Goal: Task Accomplishment & Management: Manage account settings

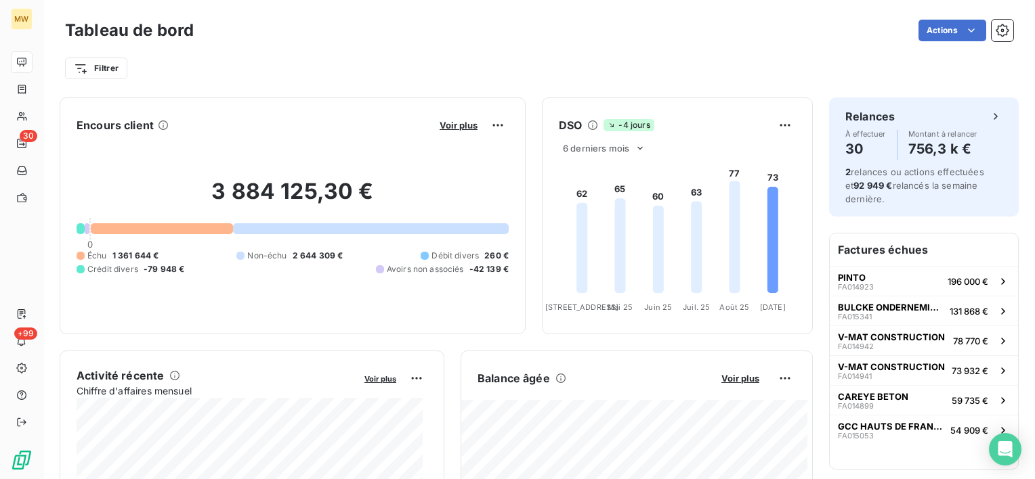
click at [415, 20] on div "Actions" at bounding box center [611, 31] width 803 height 22
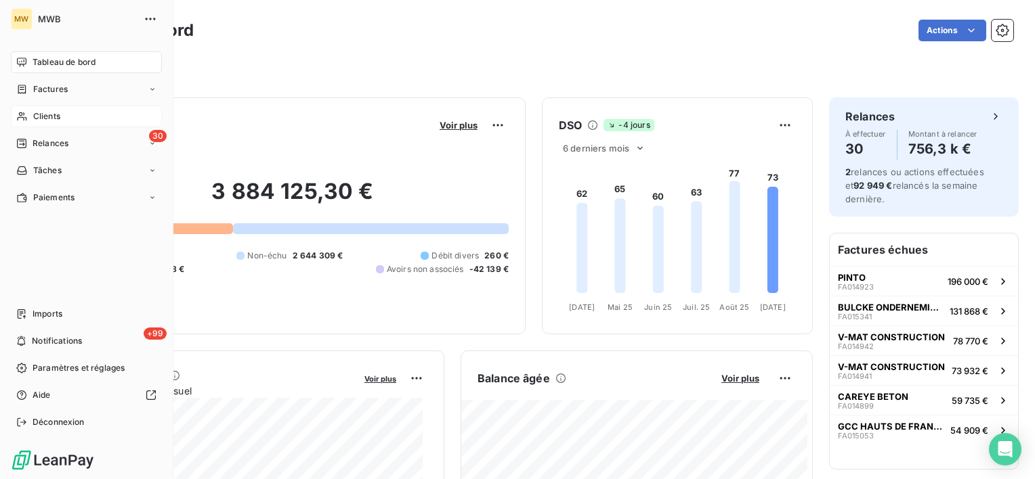
click at [56, 116] on span "Clients" at bounding box center [46, 116] width 27 height 12
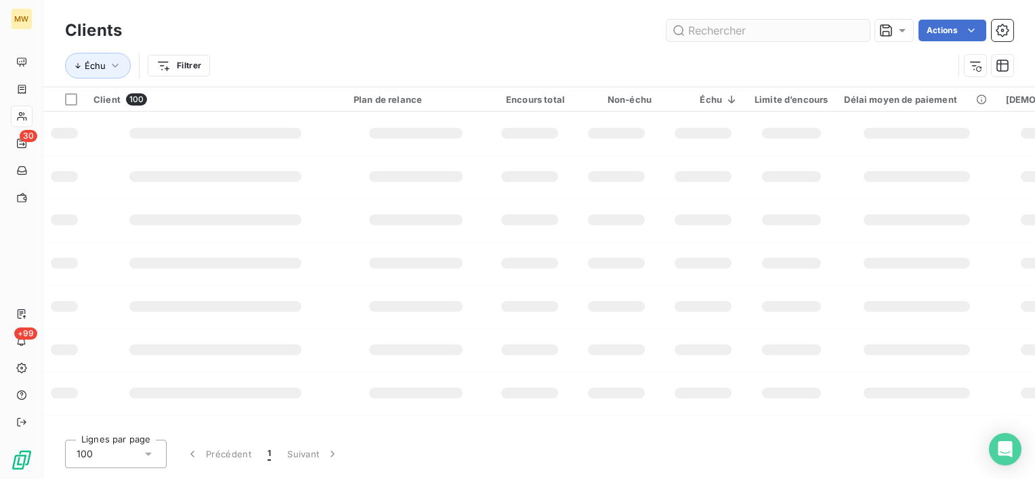
click at [819, 38] on input "text" at bounding box center [767, 31] width 203 height 22
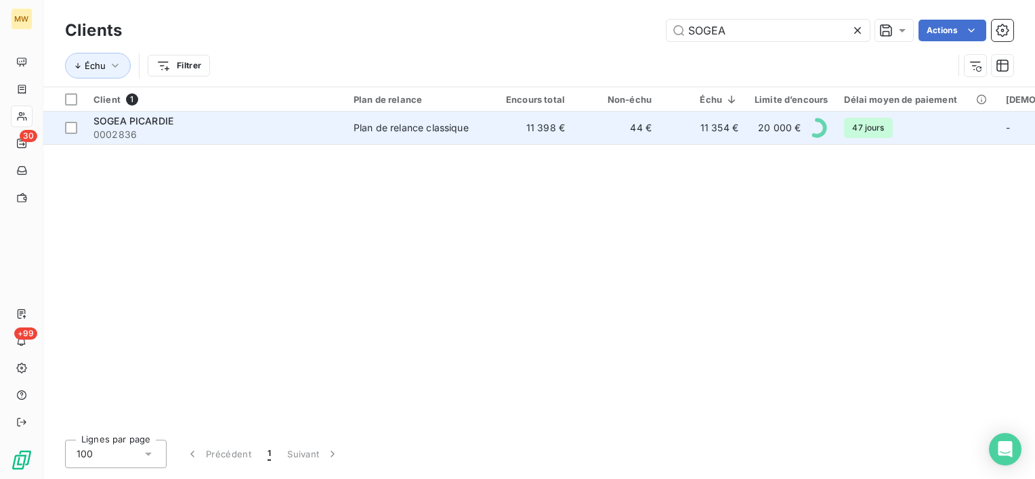
type input "SOGEA"
click at [303, 133] on span "0002836" at bounding box center [215, 135] width 244 height 14
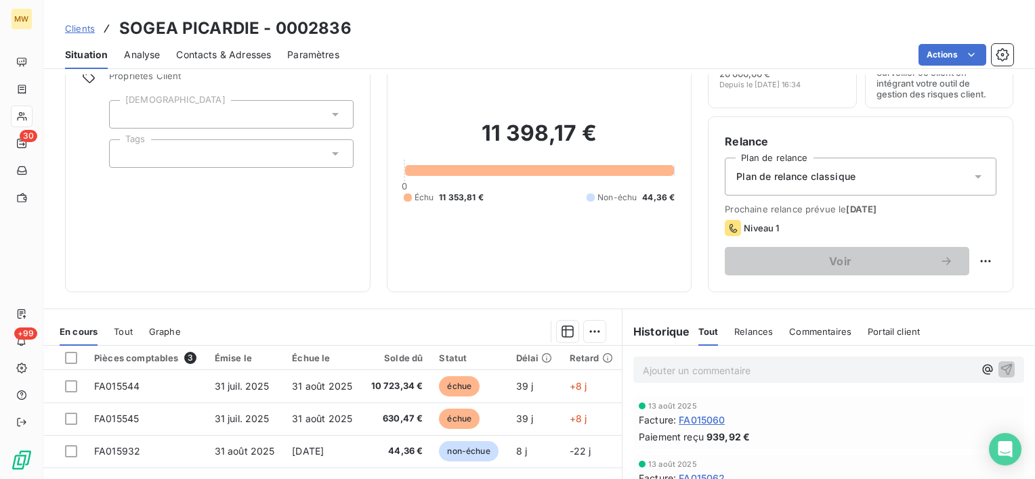
scroll to position [135, 0]
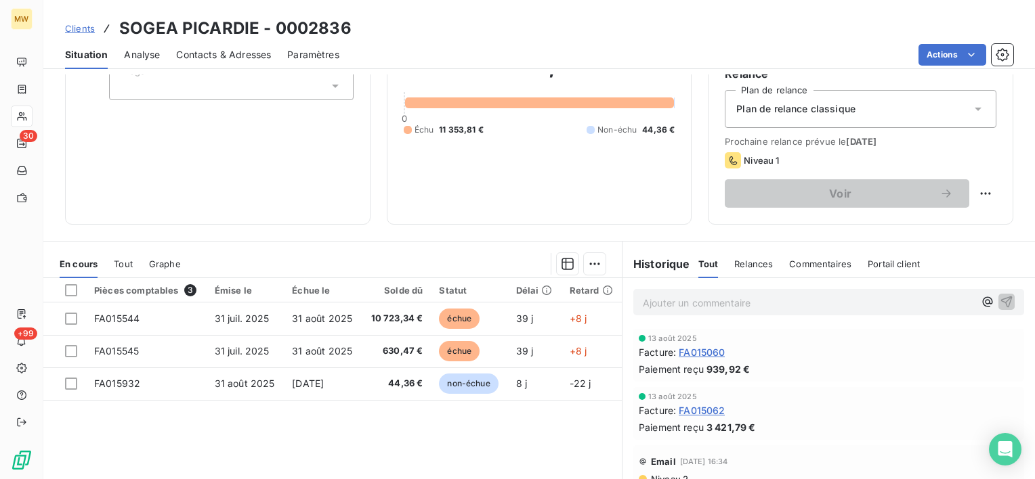
click at [699, 302] on p "Ajouter un commentaire ﻿" at bounding box center [808, 303] width 331 height 17
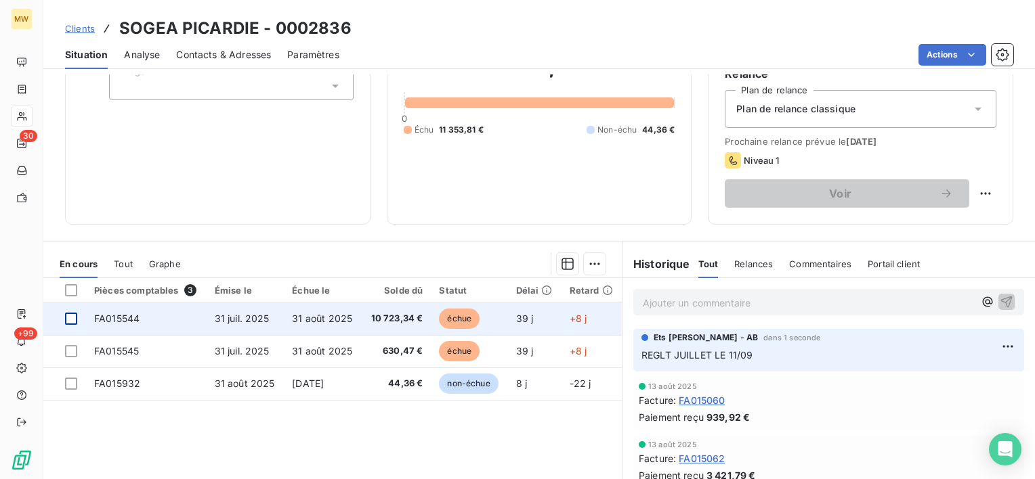
click at [73, 320] on div at bounding box center [71, 319] width 12 height 12
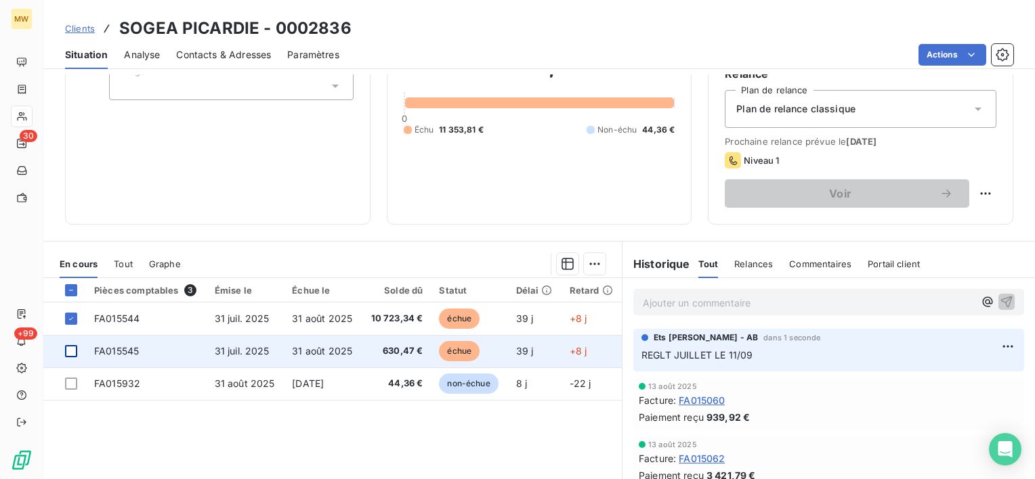
click at [75, 353] on div at bounding box center [71, 351] width 12 height 12
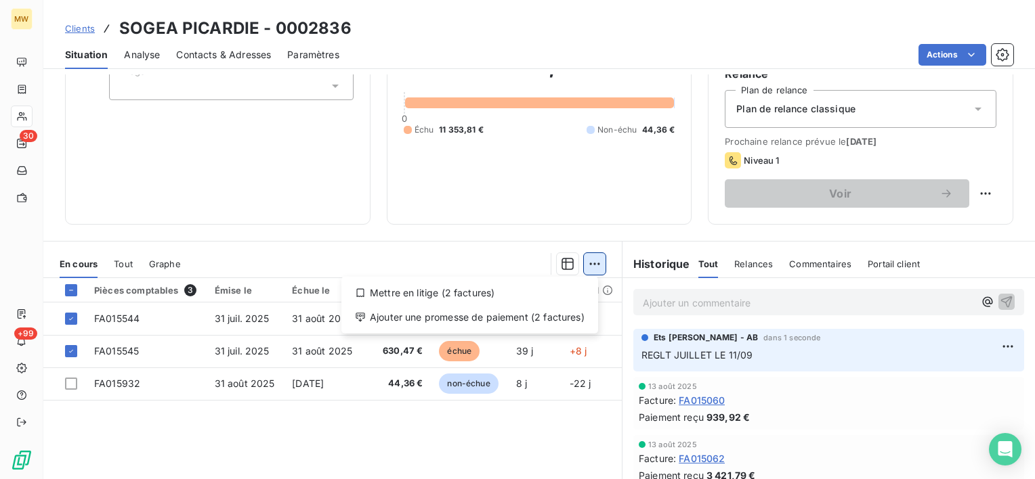
click at [593, 257] on html "MW 30 +99 Clients SOGEA PICARDIE - 0002836 Situation Analyse Contacts & Adresse…" at bounding box center [517, 239] width 1035 height 479
click at [428, 317] on div "Ajouter une promesse de paiement (2 factures)" at bounding box center [470, 318] width 246 height 22
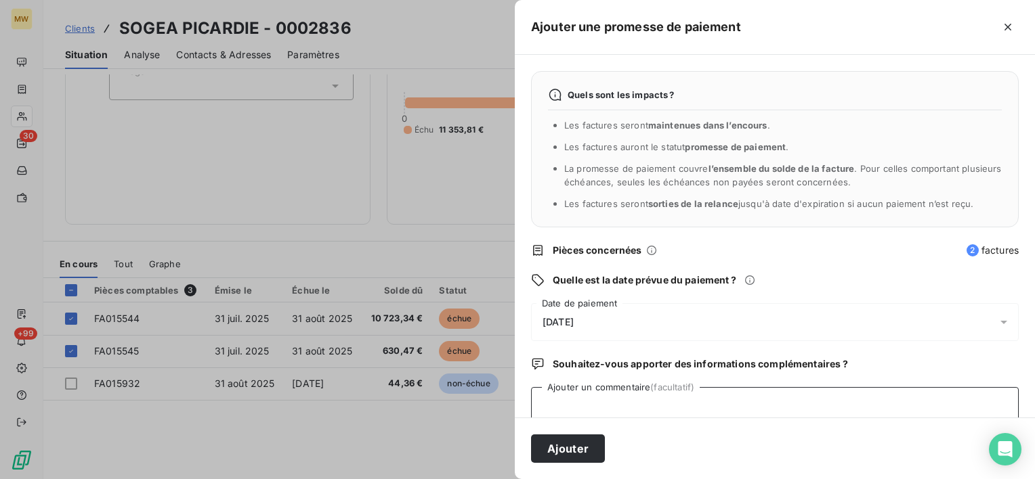
click at [604, 406] on textarea "Ajouter un commentaire (facultatif)" at bounding box center [774, 412] width 487 height 51
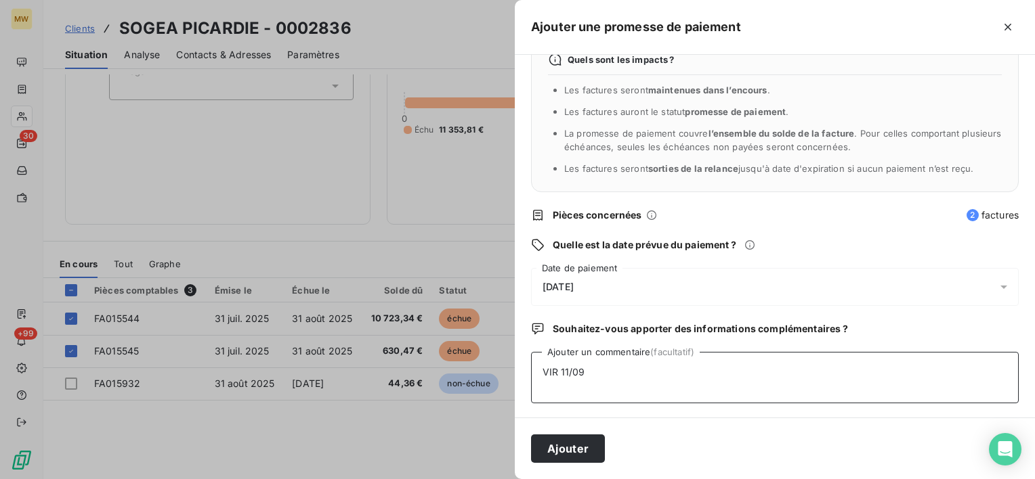
type textarea "VIR 11/09"
click at [762, 292] on div "09/09/2025" at bounding box center [774, 287] width 487 height 38
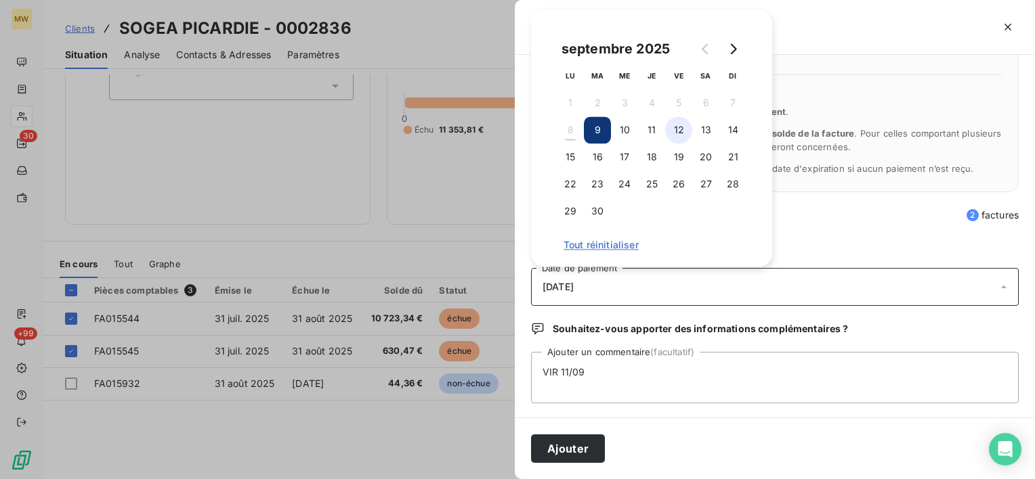
click at [683, 133] on button "12" at bounding box center [678, 129] width 27 height 27
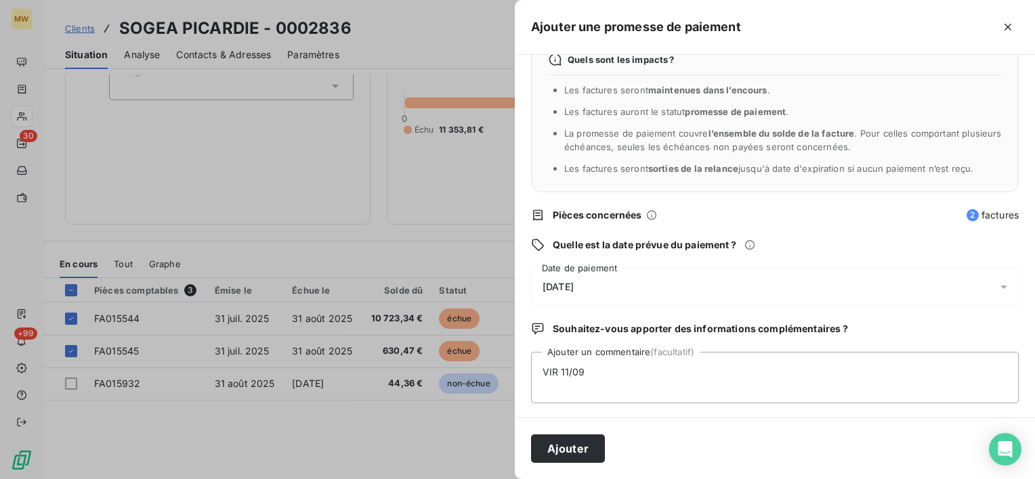
click at [798, 246] on div "Quelle est la date prévue du paiement ?" at bounding box center [774, 245] width 487 height 14
click at [570, 437] on button "Ajouter" at bounding box center [568, 449] width 74 height 28
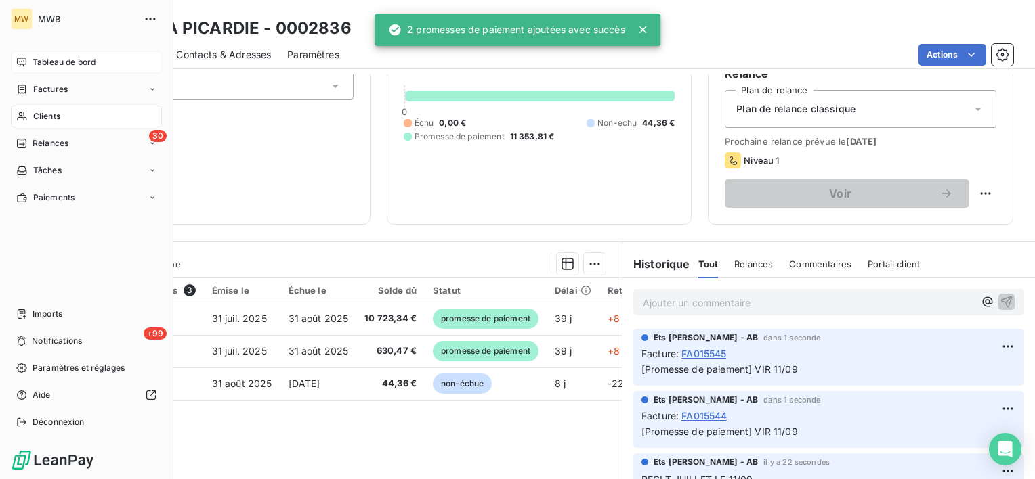
click at [79, 65] on span "Tableau de bord" at bounding box center [63, 62] width 63 height 12
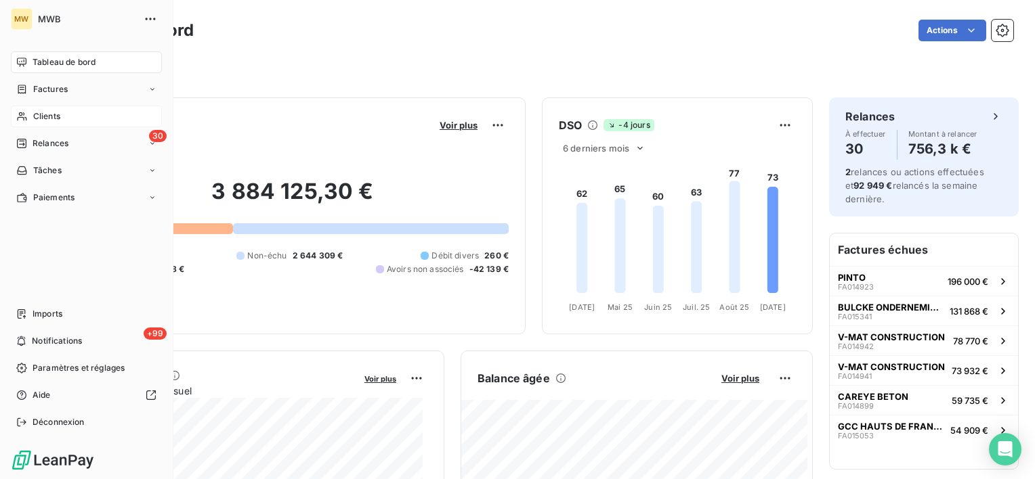
click at [42, 114] on span "Clients" at bounding box center [46, 116] width 27 height 12
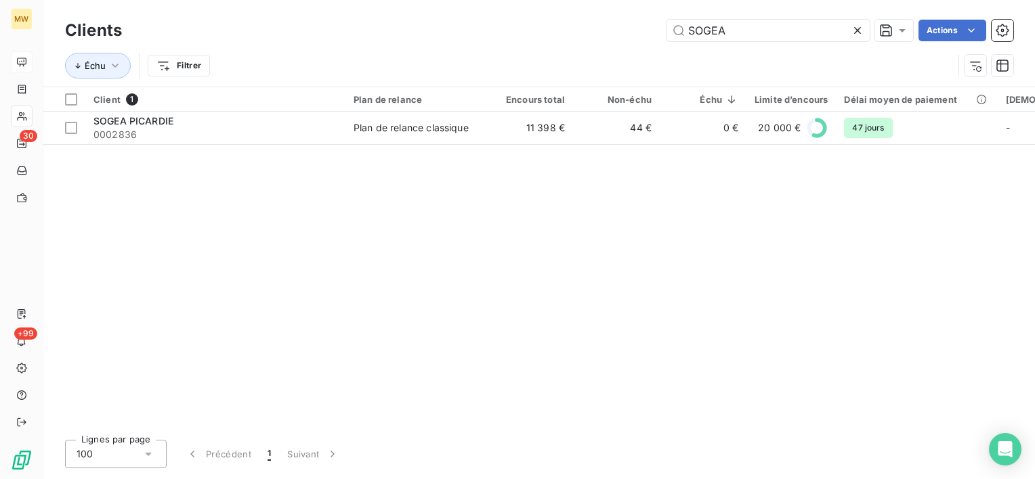
drag, startPoint x: 788, startPoint y: 32, endPoint x: 523, endPoint y: 24, distance: 265.5
click at [523, 24] on div "SOGEA Actions" at bounding box center [575, 31] width 875 height 22
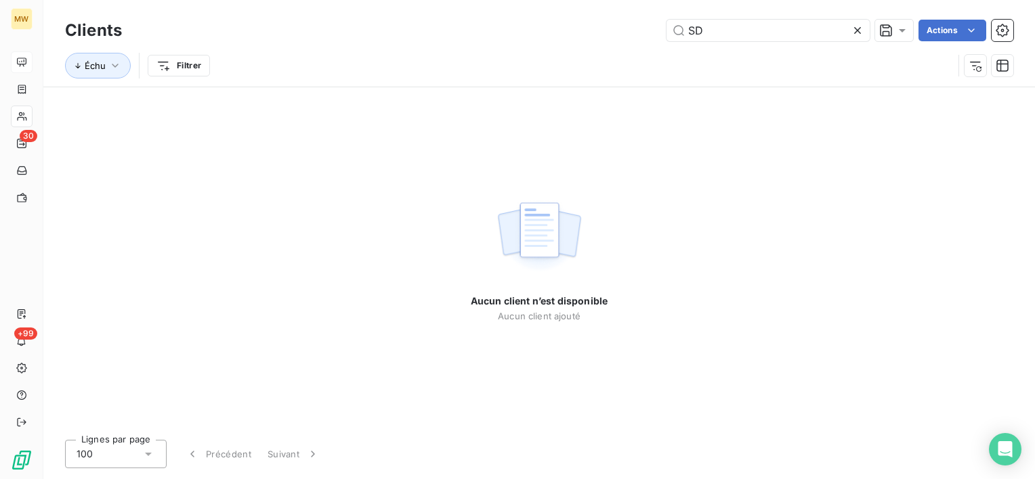
type input "S"
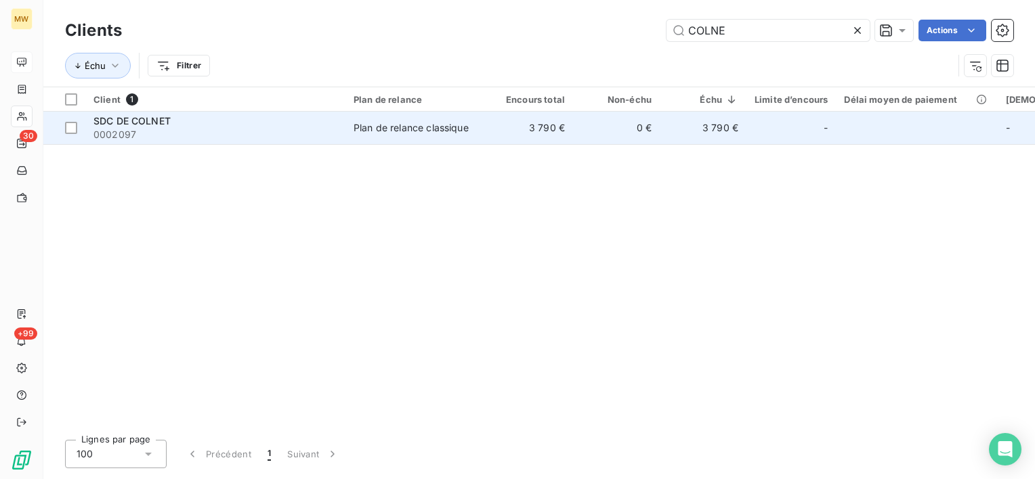
type input "COLNE"
click at [231, 122] on div "SDC DE COLNET" at bounding box center [215, 121] width 244 height 14
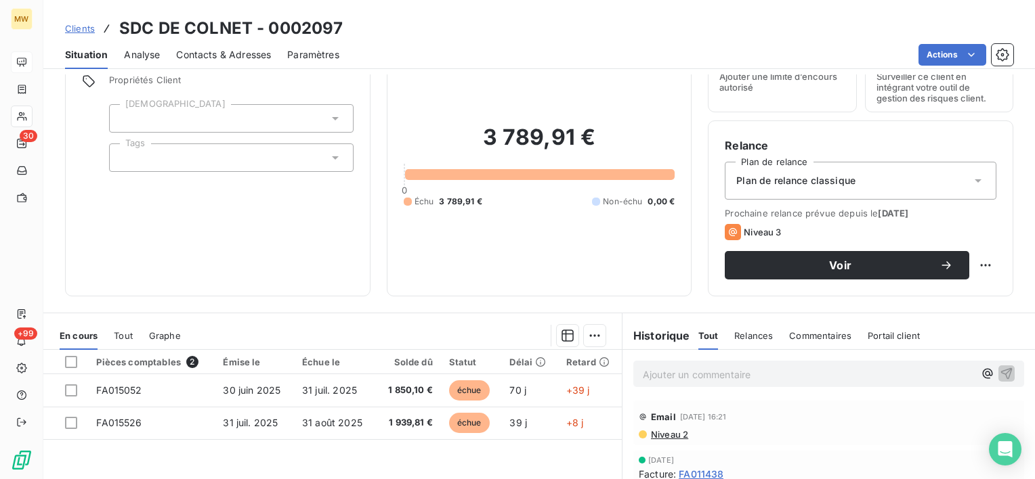
scroll to position [135, 0]
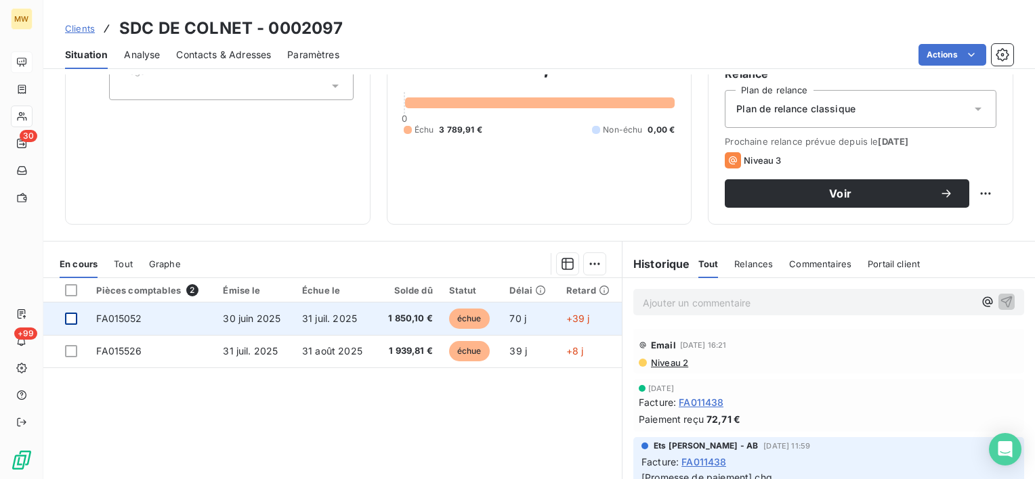
click at [72, 318] on div at bounding box center [71, 319] width 12 height 12
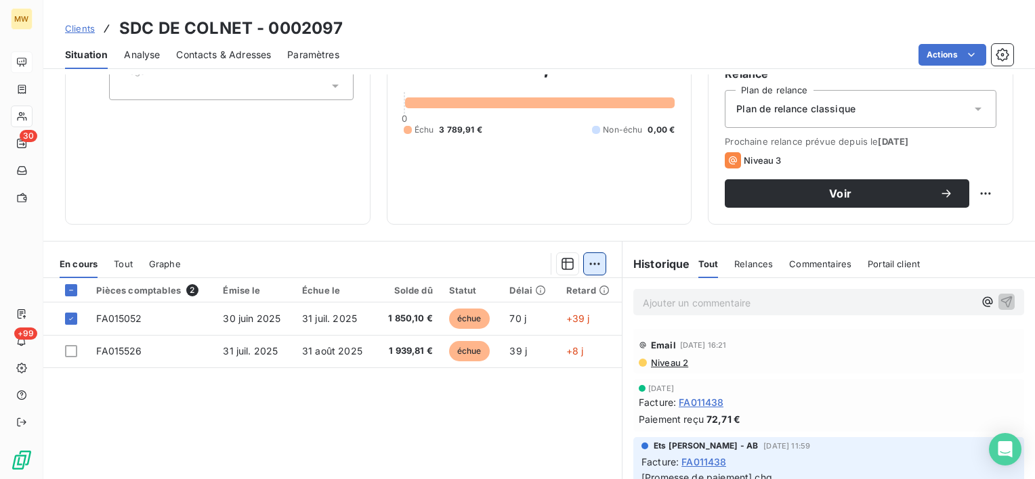
click at [586, 255] on html "MW 30 +99 Clients SDC DE COLNET - 0002097 Situation Analyse Contacts & Adresses…" at bounding box center [517, 239] width 1035 height 479
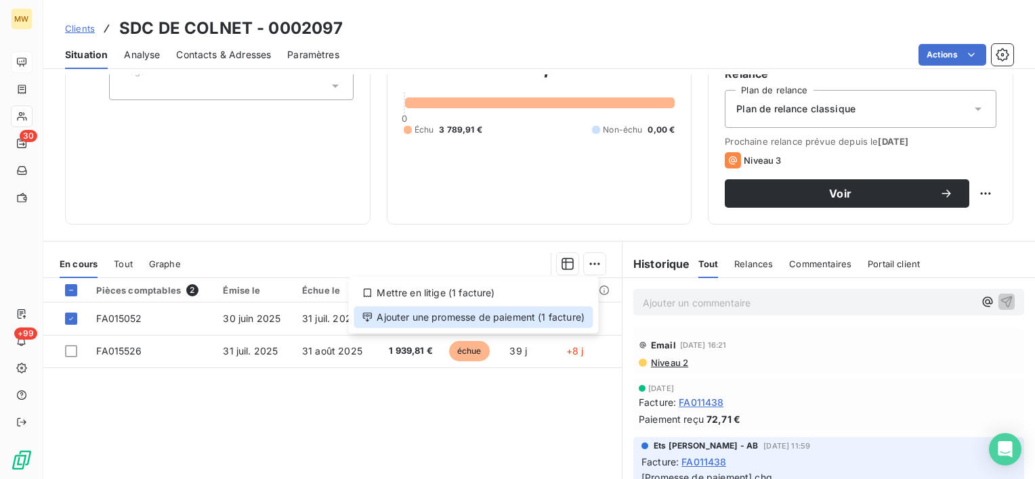
click at [544, 315] on div "Ajouter une promesse de paiement (1 facture)" at bounding box center [472, 318] width 239 height 22
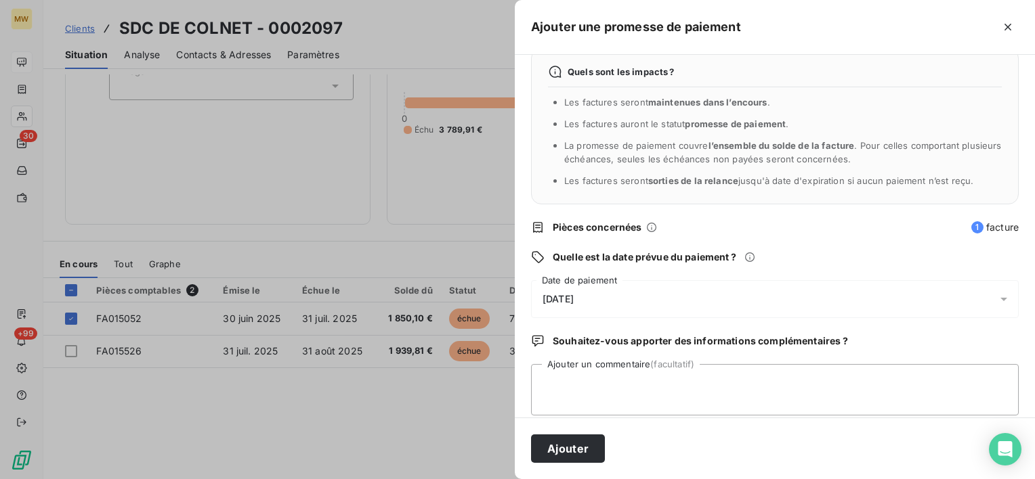
scroll to position [35, 0]
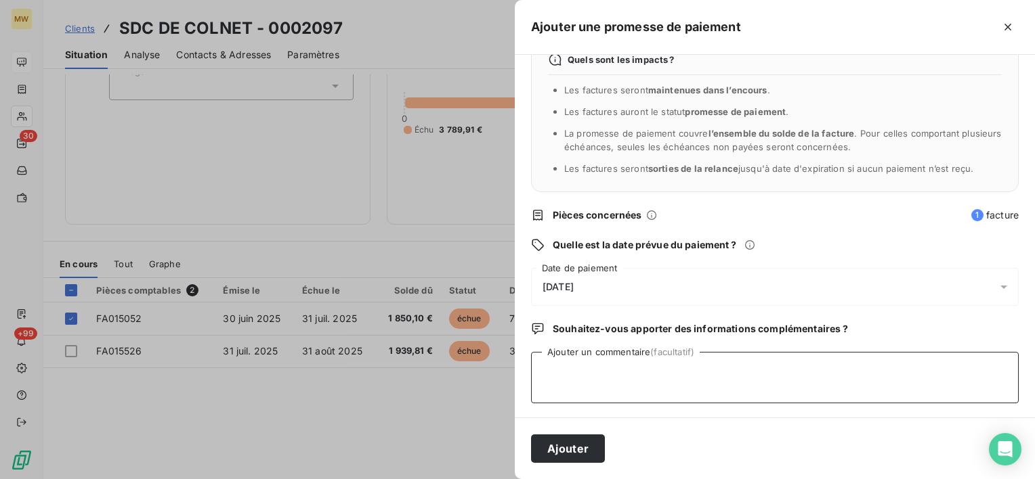
click at [682, 374] on textarea "Ajouter un commentaire (facultatif)" at bounding box center [774, 377] width 487 height 51
type textarea "CHQ LE 08/09"
click at [997, 281] on icon at bounding box center [1004, 287] width 14 height 14
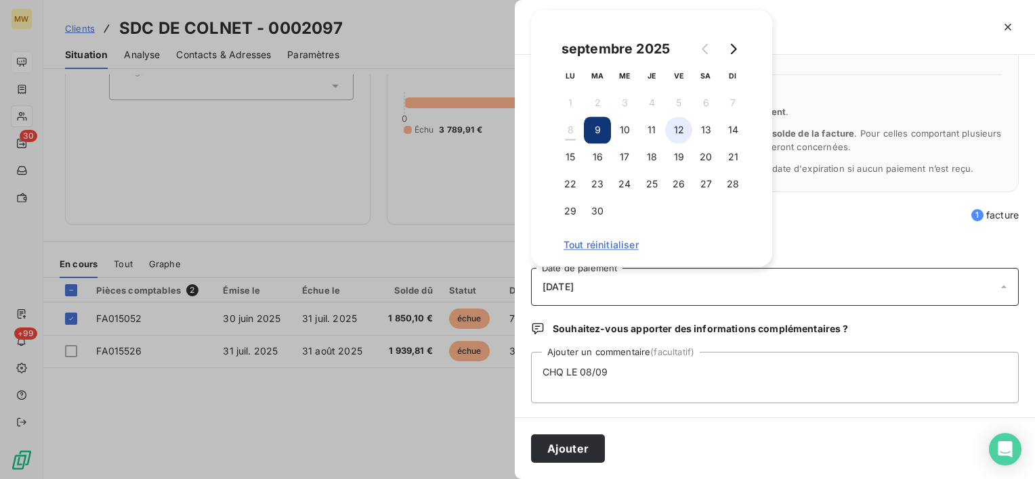
click at [679, 129] on button "12" at bounding box center [678, 129] width 27 height 27
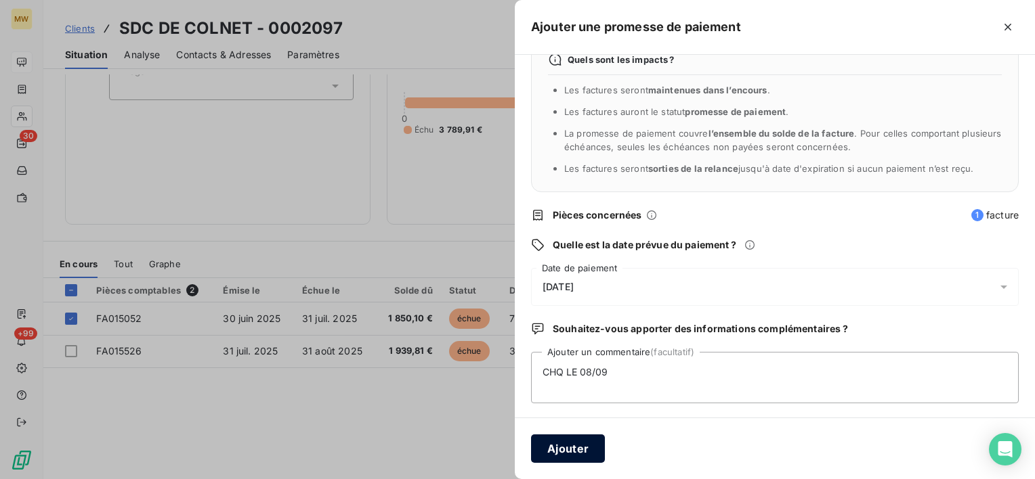
click at [569, 454] on button "Ajouter" at bounding box center [568, 449] width 74 height 28
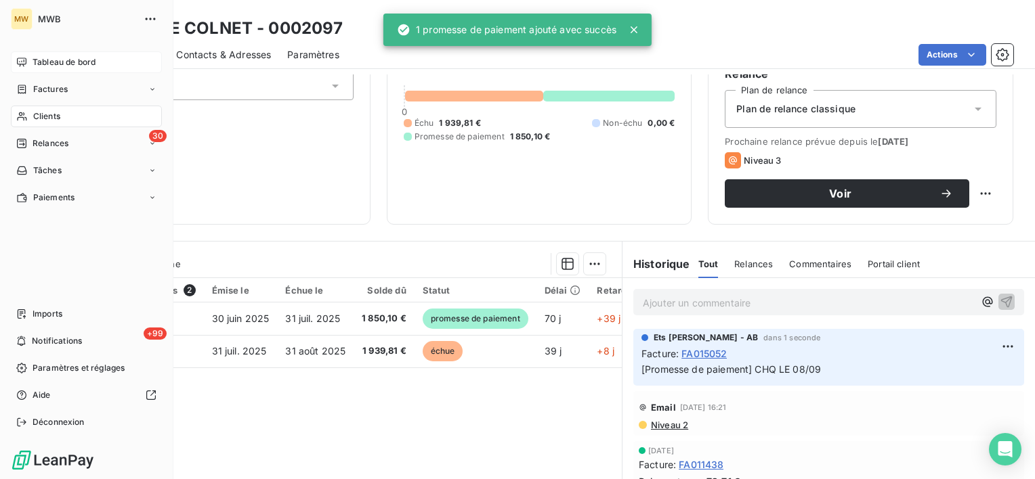
click at [30, 60] on div "Tableau de bord" at bounding box center [86, 62] width 151 height 22
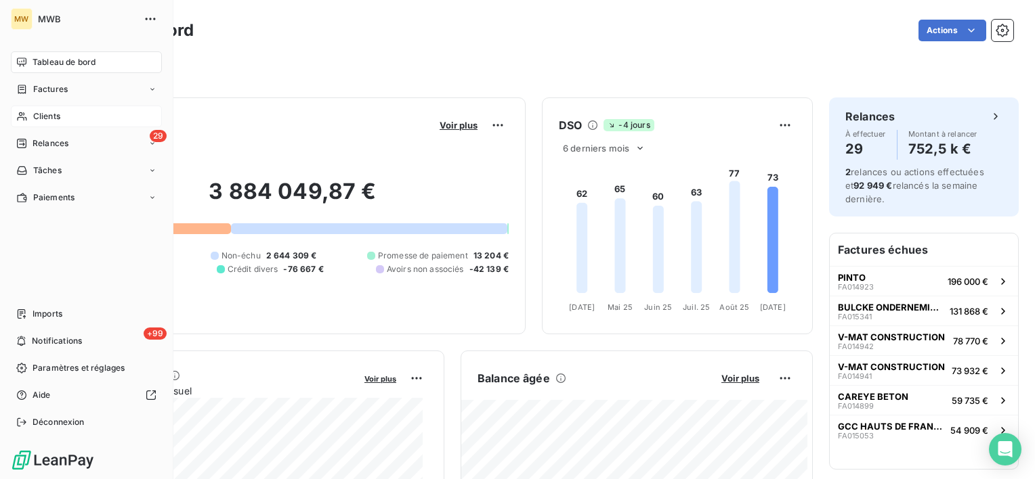
click at [73, 114] on div "Clients" at bounding box center [86, 117] width 151 height 22
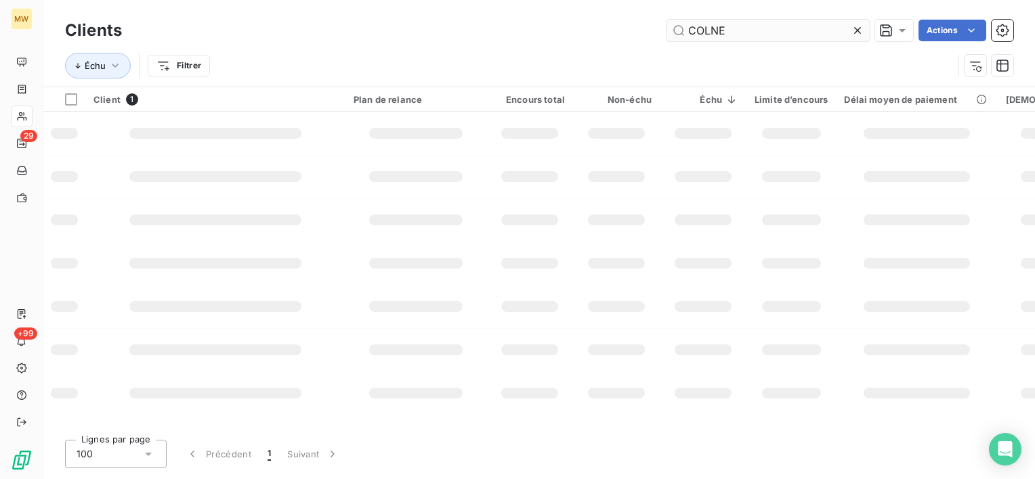
click at [733, 32] on input "COLNE" at bounding box center [767, 31] width 203 height 22
drag, startPoint x: 733, startPoint y: 32, endPoint x: 596, endPoint y: 38, distance: 137.5
click at [597, 38] on div "COLNE Actions" at bounding box center [575, 31] width 875 height 22
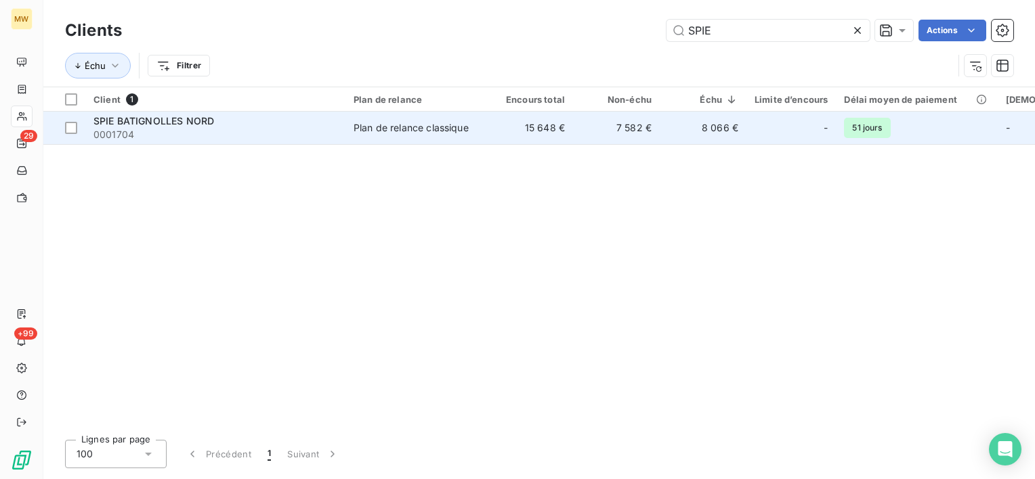
type input "SPIE"
click at [228, 125] on div "SPIE BATIGNOLLES NORD" at bounding box center [215, 121] width 244 height 14
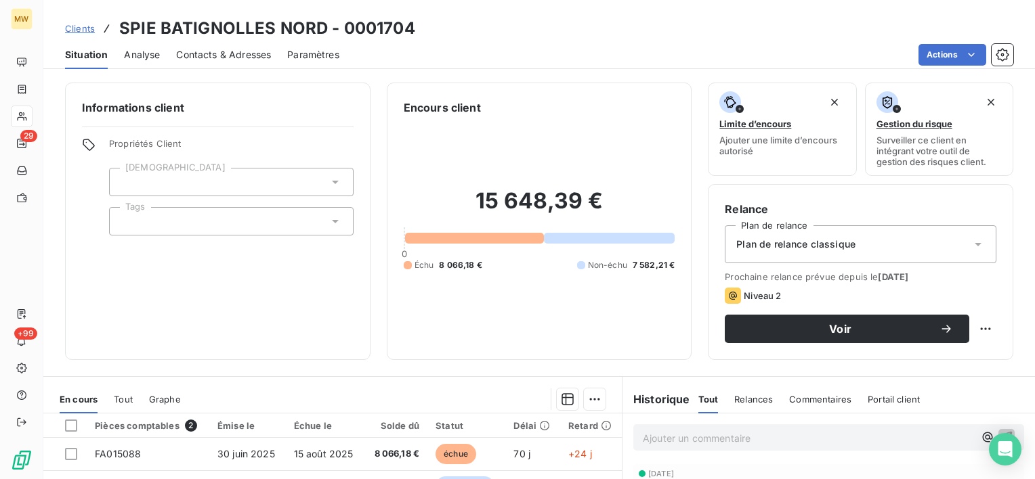
scroll to position [135, 0]
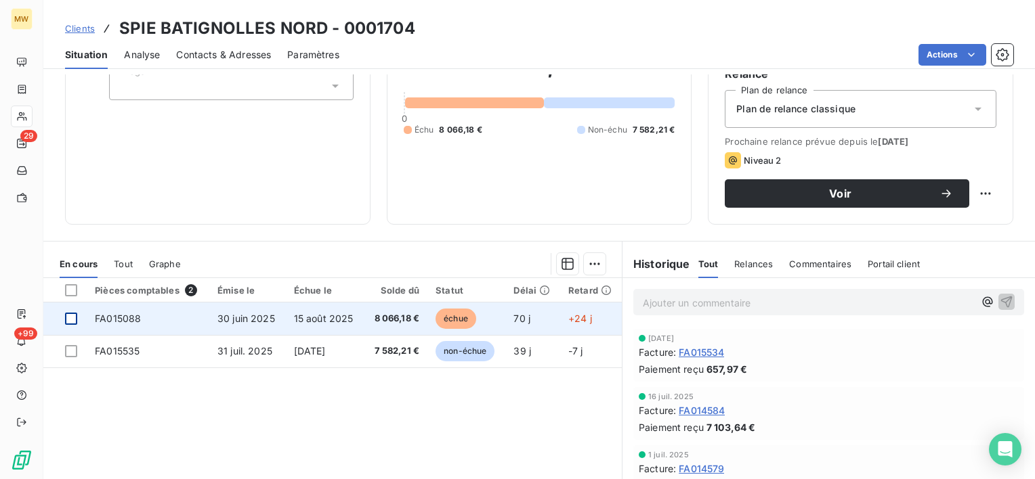
click at [68, 315] on div at bounding box center [71, 319] width 12 height 12
click at [71, 317] on icon at bounding box center [71, 319] width 8 height 8
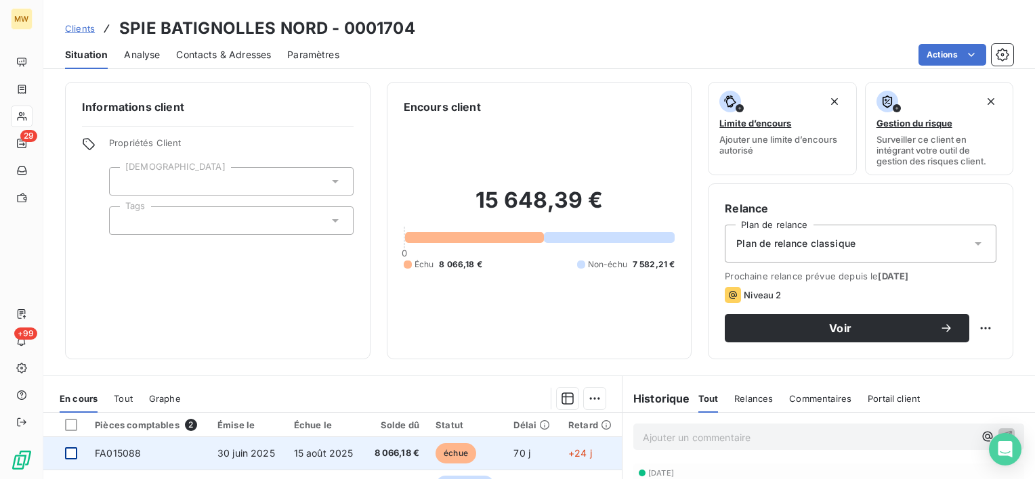
scroll to position [0, 0]
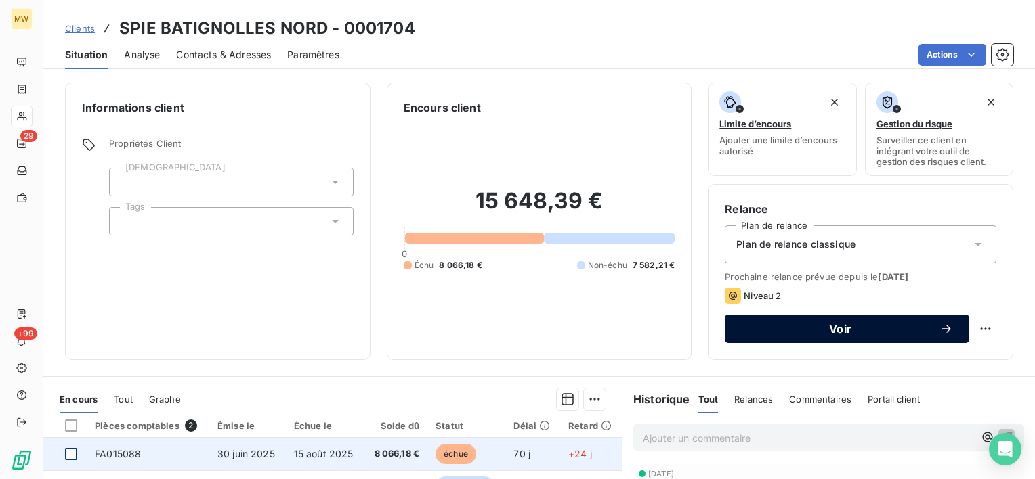
click at [894, 332] on span "Voir" at bounding box center [840, 329] width 198 height 11
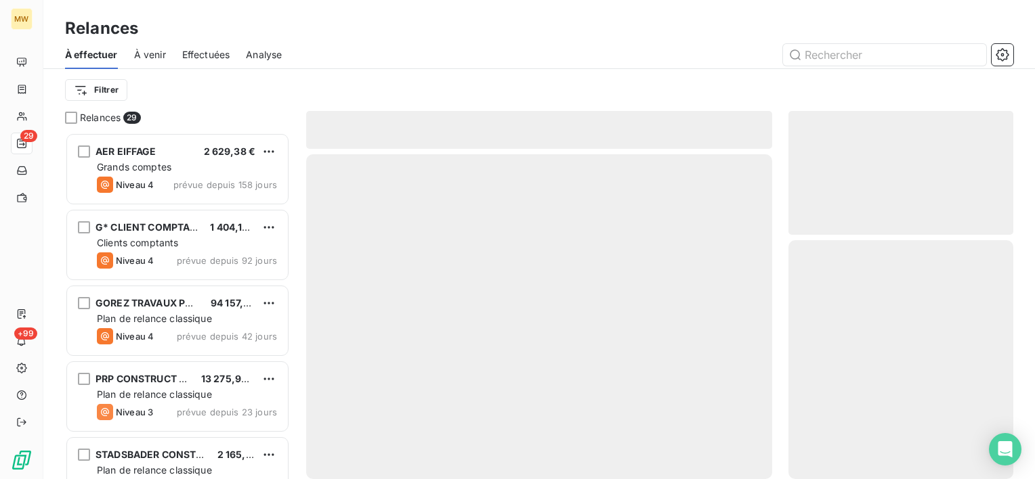
scroll to position [336, 214]
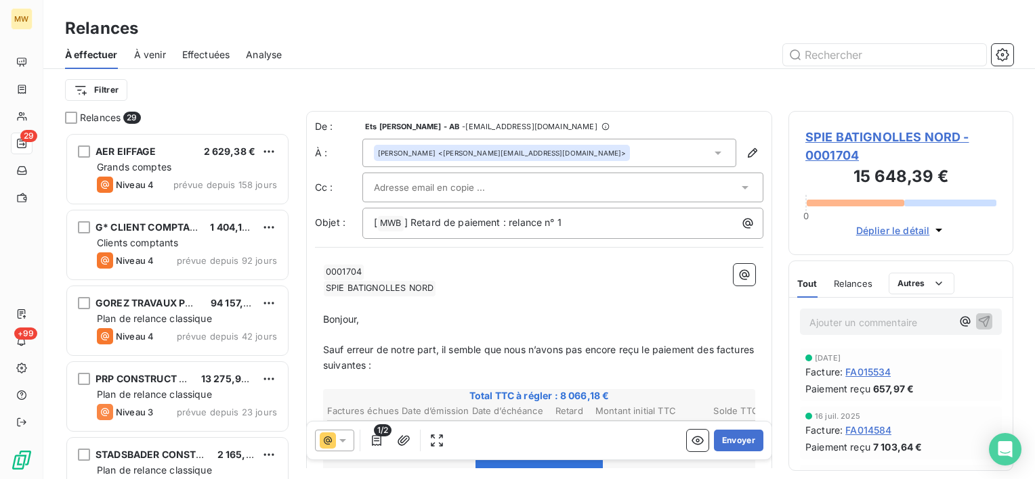
click at [699, 154] on div "THIBAUT BOUCLY <thibaut.boucly@spiebatignolles.fr>" at bounding box center [549, 153] width 374 height 28
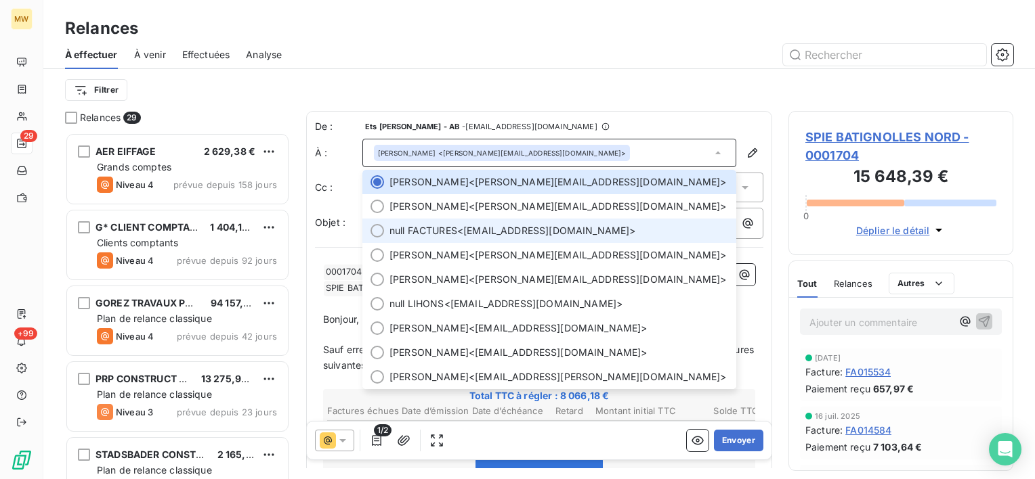
click at [501, 234] on span "null FACTURES <factures.sbnord@spiebatignolles.fr>" at bounding box center [558, 231] width 339 height 14
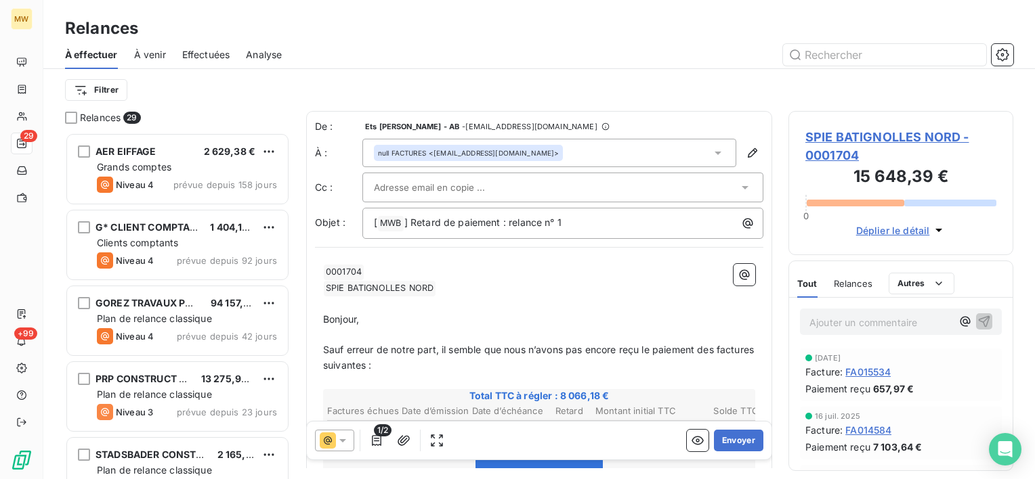
click at [531, 186] on div at bounding box center [556, 187] width 364 height 20
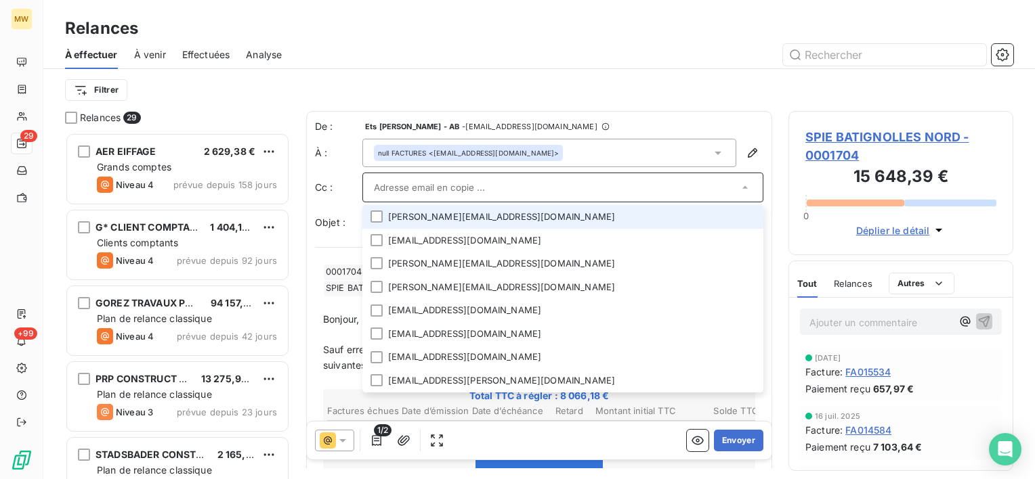
click at [651, 103] on div "Filtrer" at bounding box center [539, 90] width 948 height 42
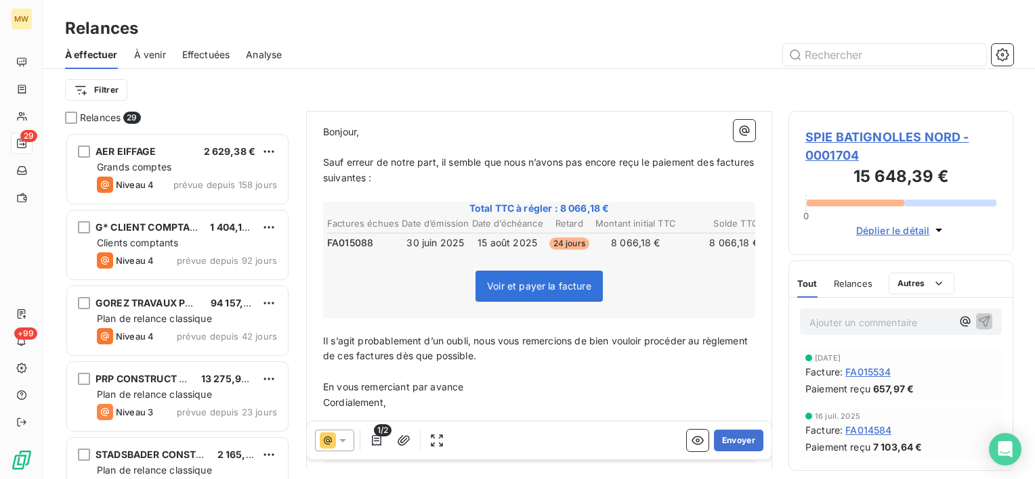
scroll to position [268, 0]
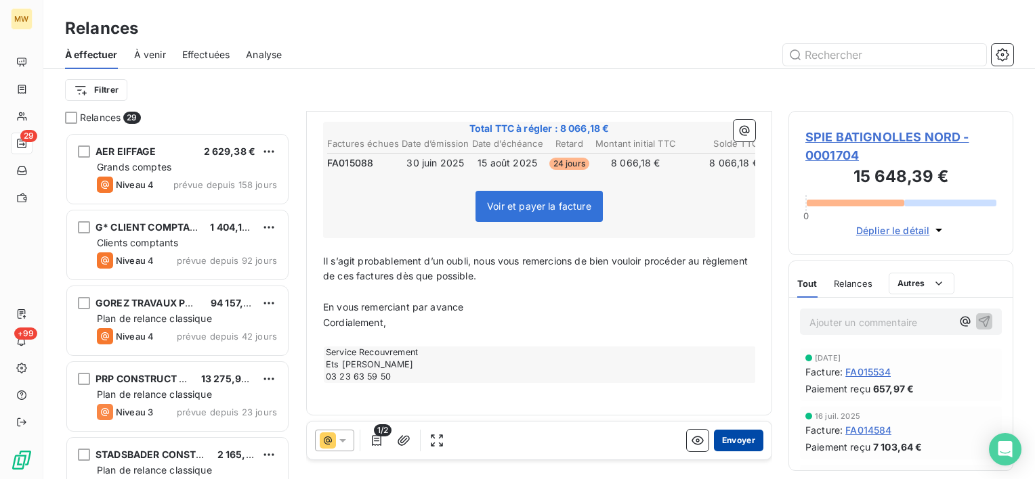
click at [732, 437] on button "Envoyer" at bounding box center [738, 441] width 49 height 22
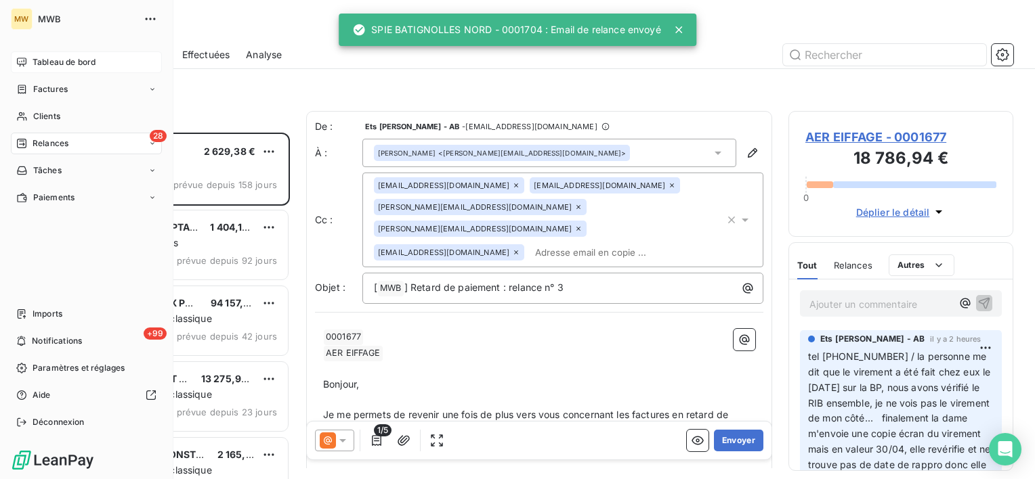
click at [26, 58] on icon at bounding box center [21, 62] width 11 height 11
